Goal: Task Accomplishment & Management: Manage account settings

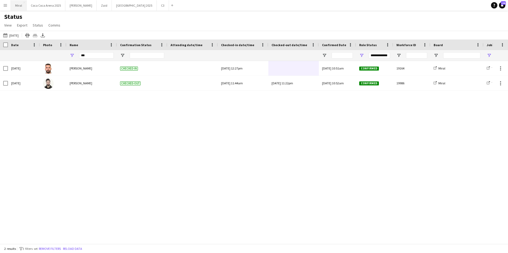
click at [22, 5] on button "Miral Close" at bounding box center [19, 5] width 16 height 10
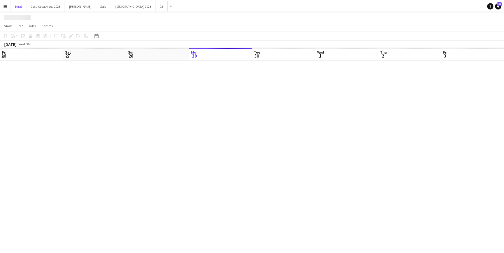
scroll to position [0, 127]
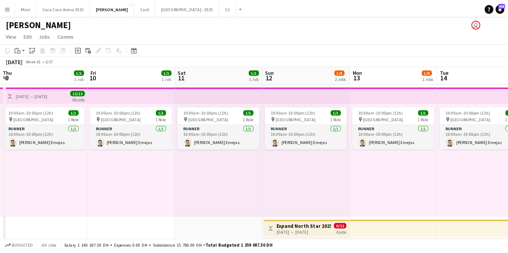
scroll to position [0, 197]
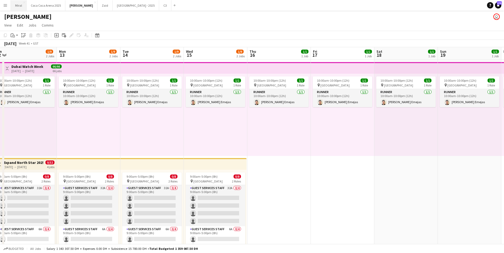
click at [16, 4] on button "Miral Close" at bounding box center [19, 5] width 16 height 10
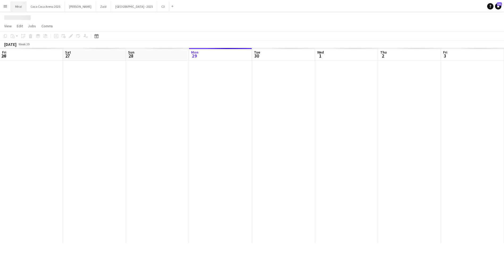
scroll to position [0, 127]
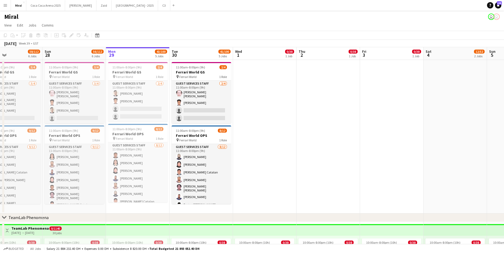
drag, startPoint x: 214, startPoint y: 145, endPoint x: 248, endPoint y: 152, distance: 34.5
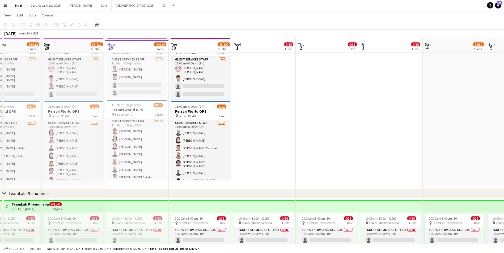
scroll to position [27, 0]
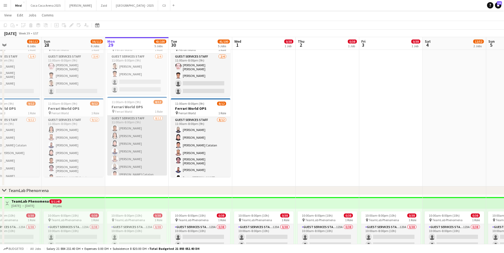
click at [137, 145] on app-card-role "Guest Services Staff 8/12 11:00am-8:00pm (9h) Mohaned Abdelwahab Marichie Panga…" at bounding box center [136, 168] width 59 height 104
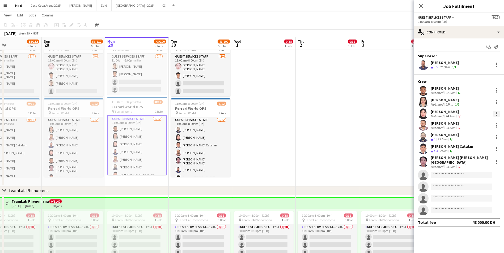
click at [496, 113] on div at bounding box center [496, 112] width 1 height 1
click at [475, 176] on span "Remove" at bounding box center [470, 174] width 16 height 5
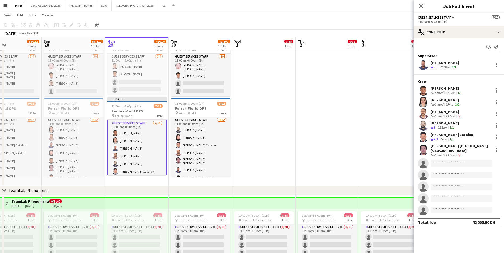
click at [341, 139] on app-date-cell at bounding box center [327, 110] width 63 height 154
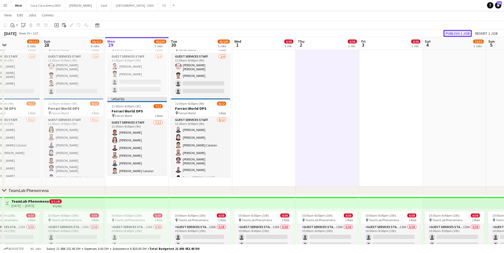
click at [456, 34] on button "Publish 1 job" at bounding box center [457, 33] width 28 height 7
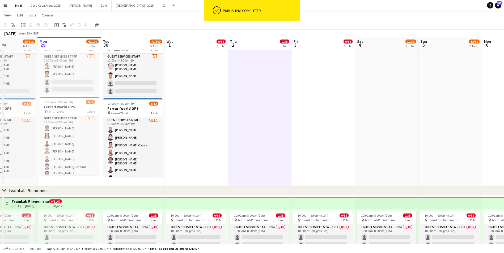
scroll to position [0, 155]
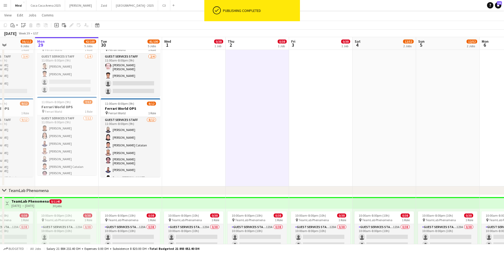
drag, startPoint x: 276, startPoint y: 131, endPoint x: 206, endPoint y: 133, distance: 70.1
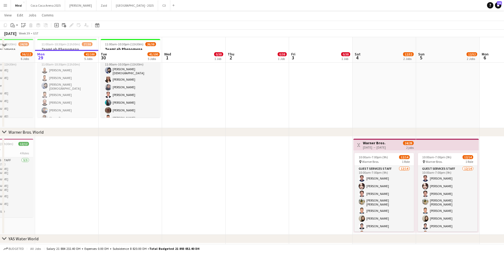
scroll to position [377, 0]
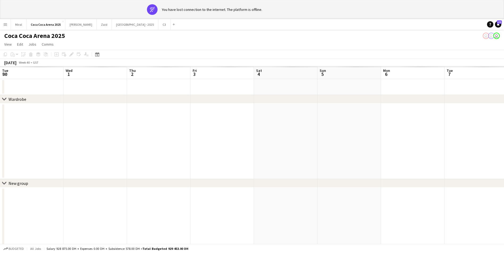
scroll to position [0, 184]
